Goal: Find specific page/section: Find specific page/section

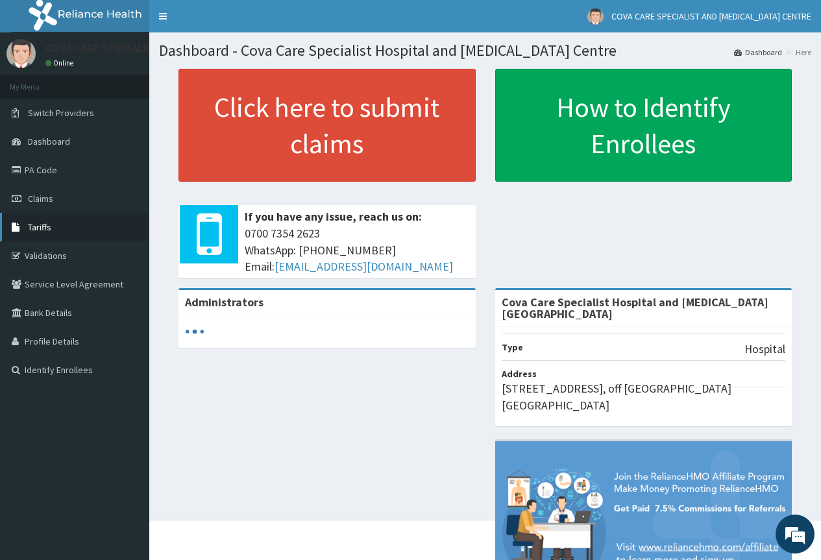
click at [73, 229] on link "Tariffs" at bounding box center [74, 227] width 149 height 29
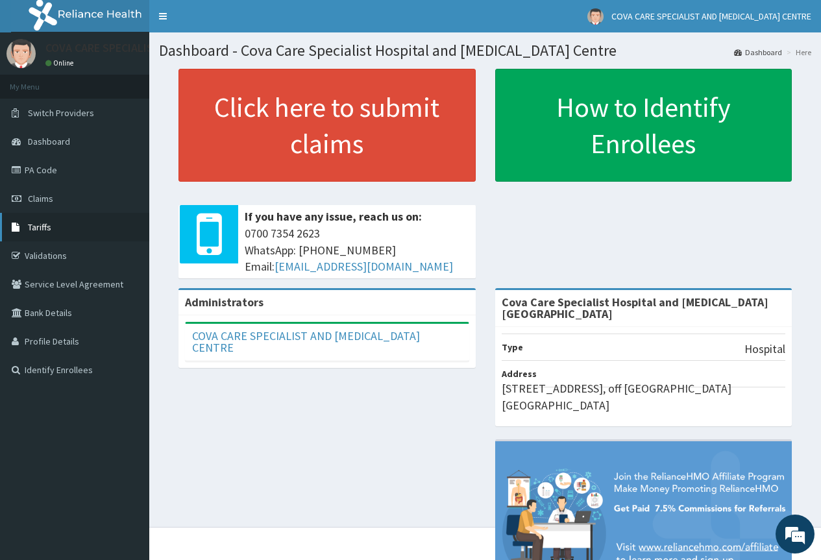
click at [47, 219] on link "Tariffs" at bounding box center [74, 227] width 149 height 29
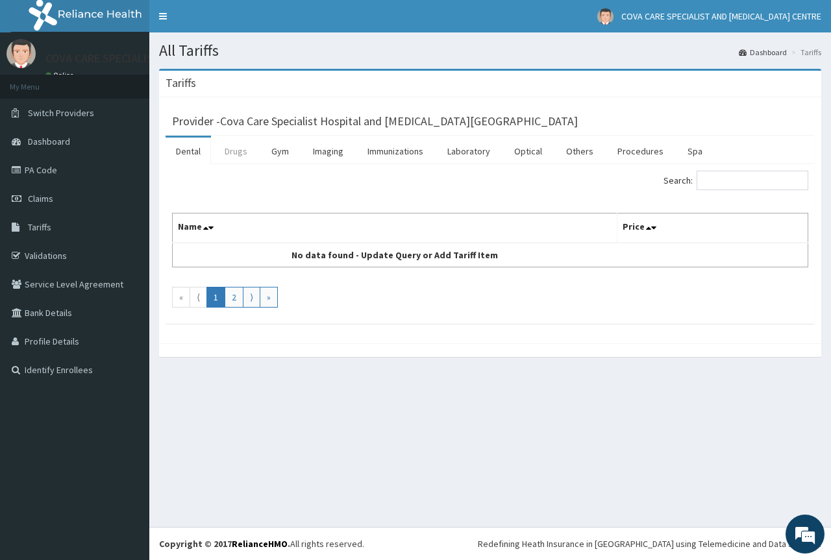
click at [239, 151] on link "Drugs" at bounding box center [235, 151] width 43 height 27
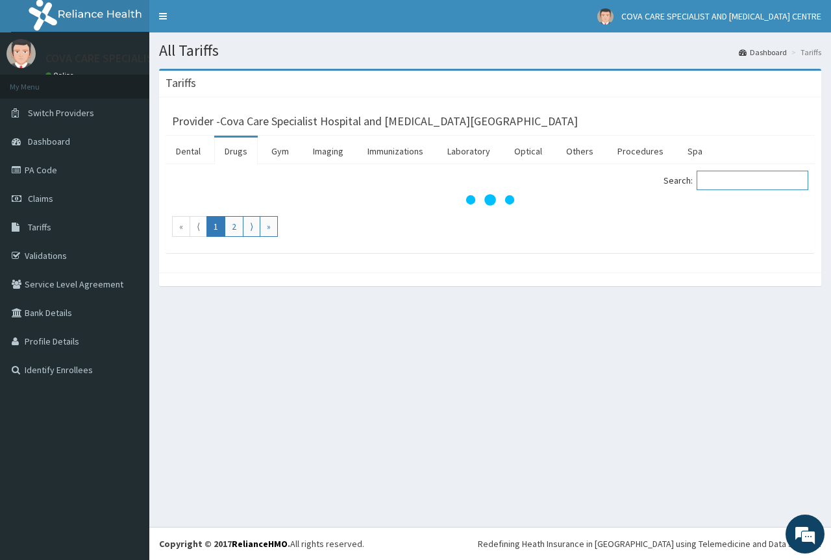
click at [764, 183] on input "Search:" at bounding box center [752, 180] width 112 height 19
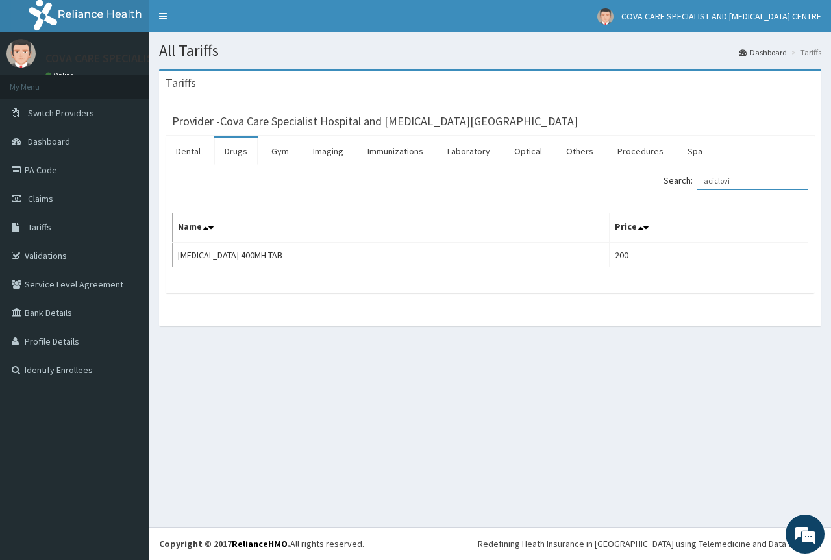
type input "aciclovi"
